Goal: Task Accomplishment & Management: Manage account settings

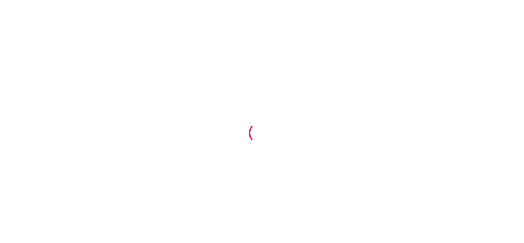
click at [58, 96] on div at bounding box center [262, 121] width 524 height 243
click at [68, 123] on div at bounding box center [262, 121] width 524 height 243
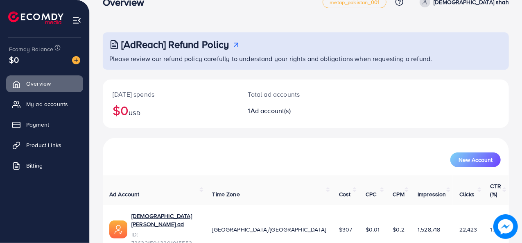
scroll to position [39, 0]
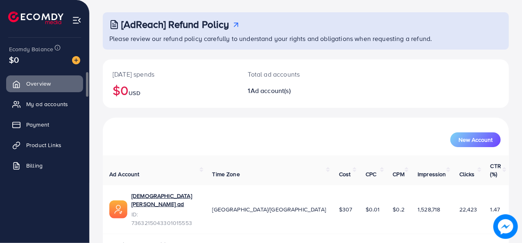
click at [17, 197] on ul "Overview My ad accounts Payment Product Links Billing" at bounding box center [44, 136] width 89 height 129
click at [32, 163] on span "Billing" at bounding box center [36, 165] width 16 height 8
click at [25, 165] on link "Billing" at bounding box center [44, 165] width 77 height 16
click at [37, 166] on span "Billing" at bounding box center [36, 165] width 16 height 8
click at [17, 164] on icon at bounding box center [18, 166] width 8 height 8
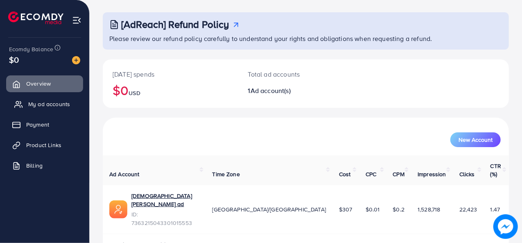
click at [25, 101] on link "My ad accounts" at bounding box center [44, 104] width 77 height 16
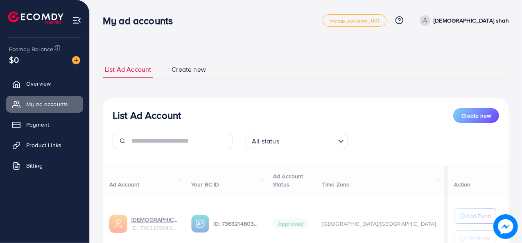
click at [485, 20] on p "[DEMOGRAPHIC_DATA] shah" at bounding box center [471, 21] width 75 height 10
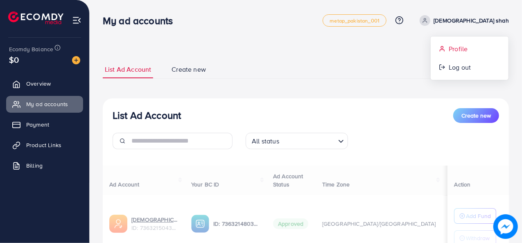
click at [453, 47] on span "Profile" at bounding box center [458, 49] width 19 height 10
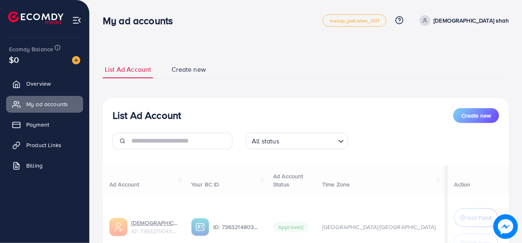
click at [333, 73] on ul "List Ad Account Create new" at bounding box center [306, 70] width 406 height 18
click at [489, 18] on p "[DEMOGRAPHIC_DATA] shah" at bounding box center [471, 21] width 75 height 10
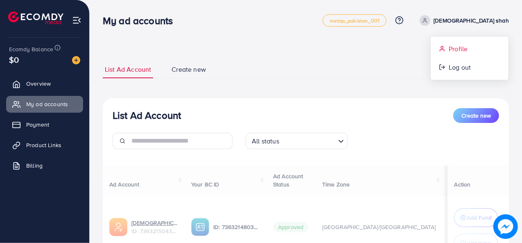
click at [459, 48] on span "Profile" at bounding box center [458, 49] width 19 height 10
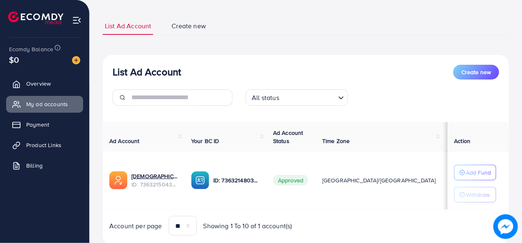
scroll to position [44, 0]
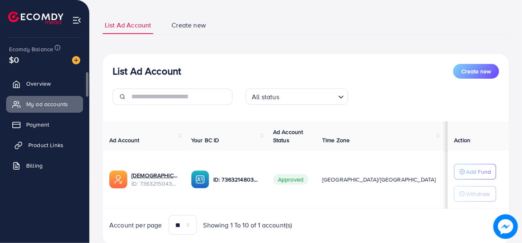
click at [40, 146] on span "Product Links" at bounding box center [45, 145] width 35 height 8
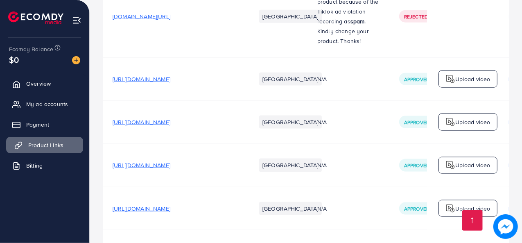
scroll to position [606, 0]
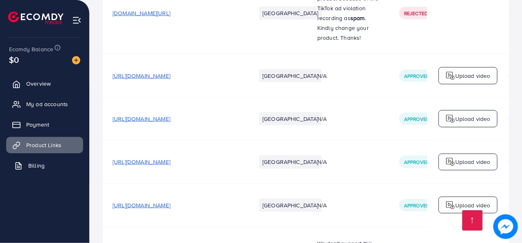
click at [18, 163] on icon at bounding box center [18, 166] width 5 height 7
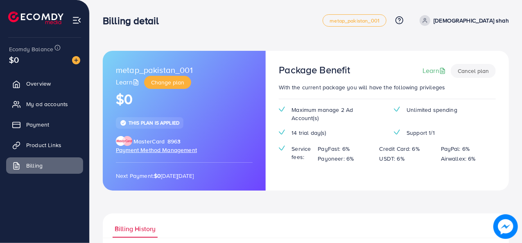
click at [487, 25] on p "[DEMOGRAPHIC_DATA] shah" at bounding box center [471, 21] width 75 height 10
click at [461, 48] on span "Profile" at bounding box center [458, 49] width 19 height 10
select select "********"
select select "**********"
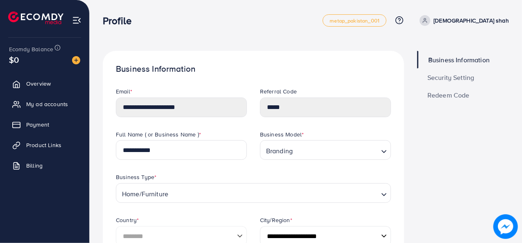
click at [488, 7] on nav "Profile metap_pakistan_001 Help Center Contact Support Plans and Pricing Term a…" at bounding box center [306, 20] width 406 height 29
click at [485, 21] on p "[DEMOGRAPHIC_DATA] shah" at bounding box center [471, 21] width 75 height 10
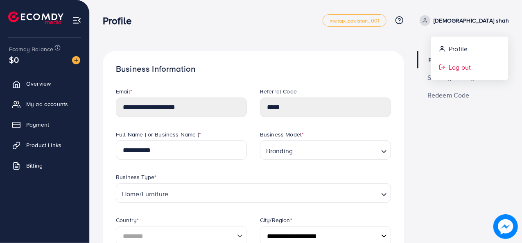
click at [454, 68] on span "Log out" at bounding box center [460, 67] width 22 height 10
